Goal: Navigation & Orientation: Find specific page/section

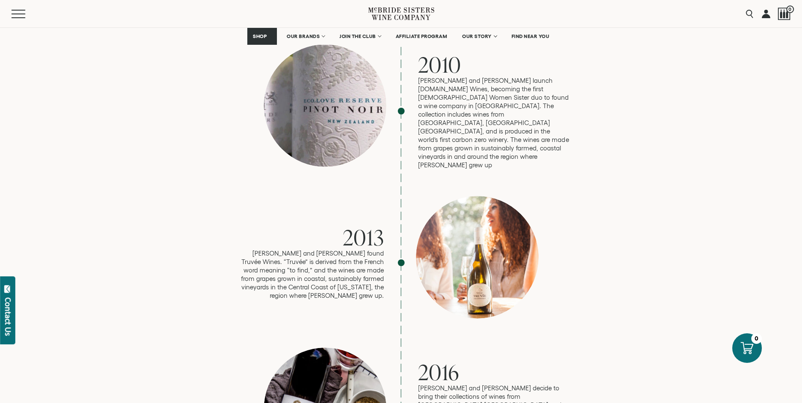
scroll to position [1141, 0]
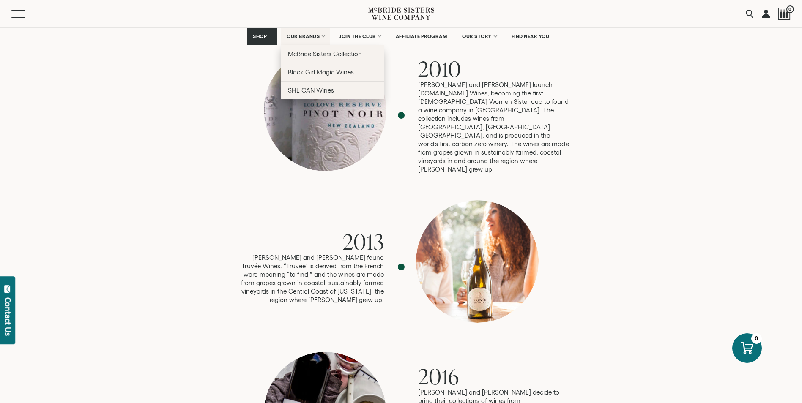
click at [308, 30] on link "OUR BRANDS" at bounding box center [305, 36] width 49 height 17
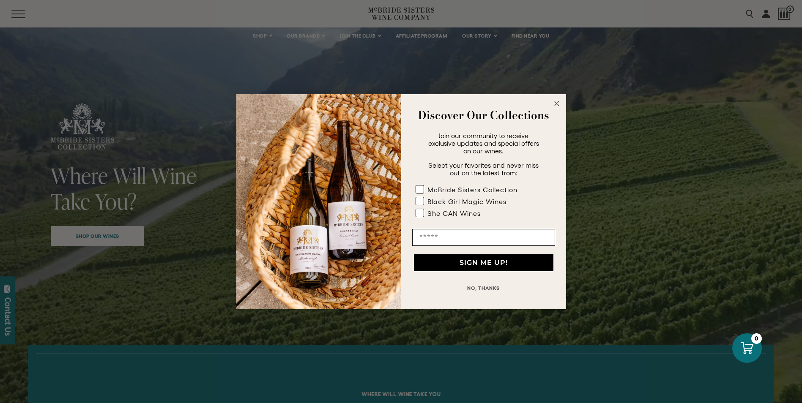
click at [555, 103] on circle "Close dialog" at bounding box center [556, 103] width 10 height 10
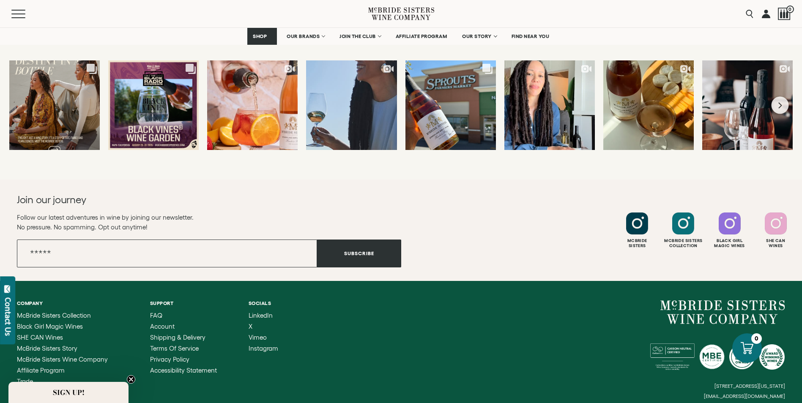
scroll to position [3753, 0]
